Goal: Navigation & Orientation: Find specific page/section

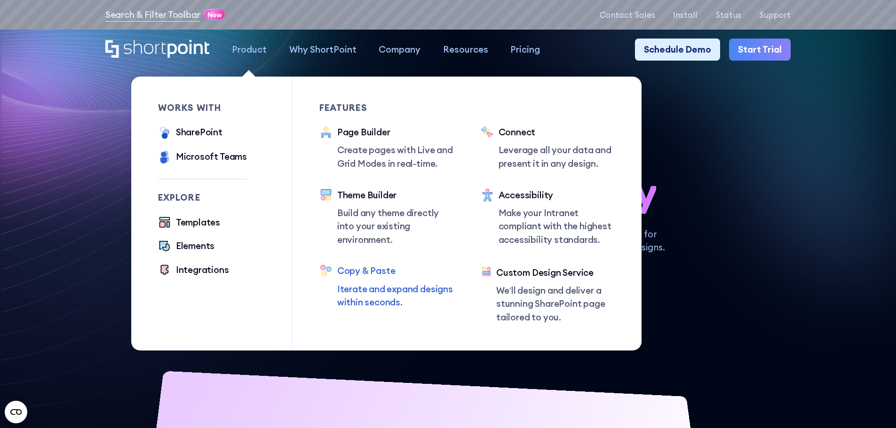
click at [364, 283] on div "Copy & Paste Iterate and expand designs within seconds." at bounding box center [395, 286] width 117 height 45
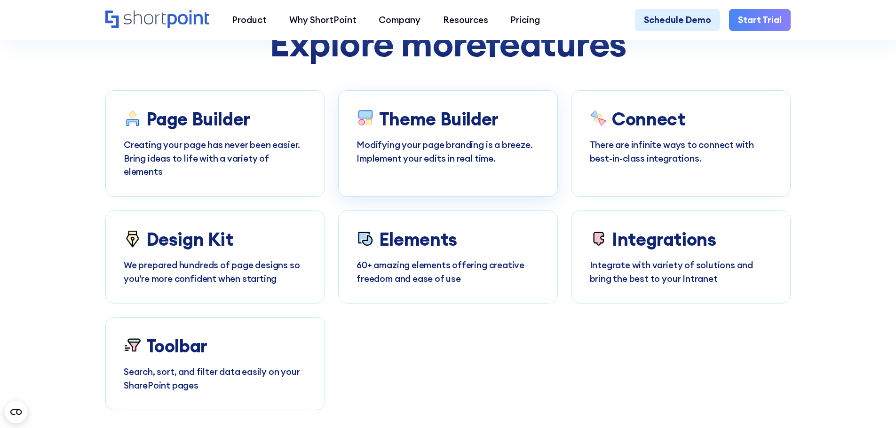
scroll to position [3479, 0]
click at [295, 235] on div "Design Kit" at bounding box center [215, 239] width 183 height 21
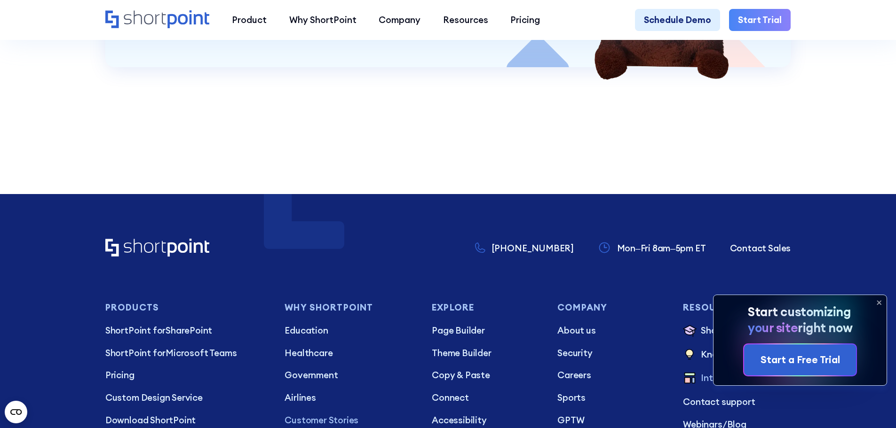
scroll to position [9163, 0]
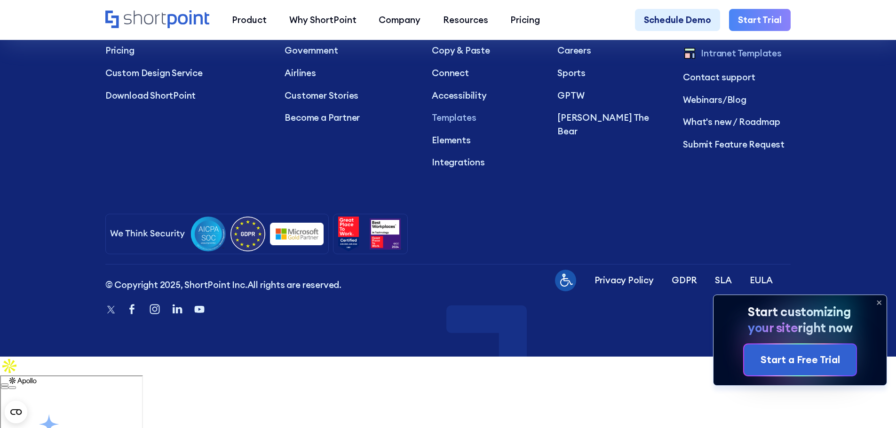
click at [873, 303] on icon at bounding box center [878, 302] width 15 height 15
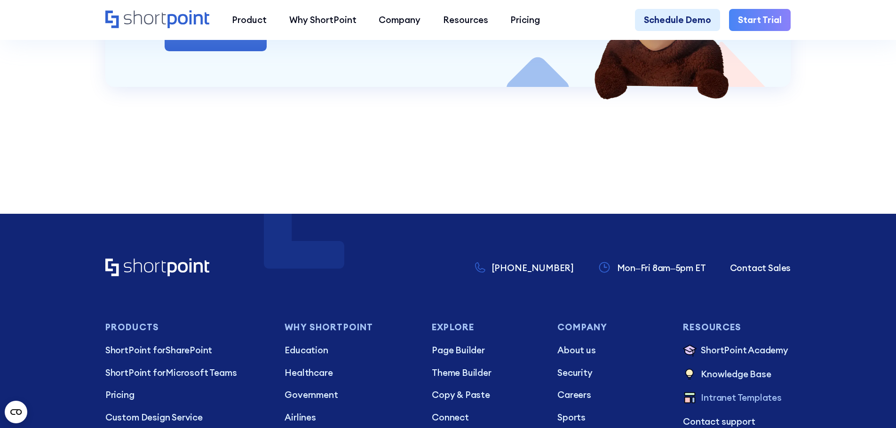
scroll to position [8740, 0]
